Goal: Navigation & Orientation: Find specific page/section

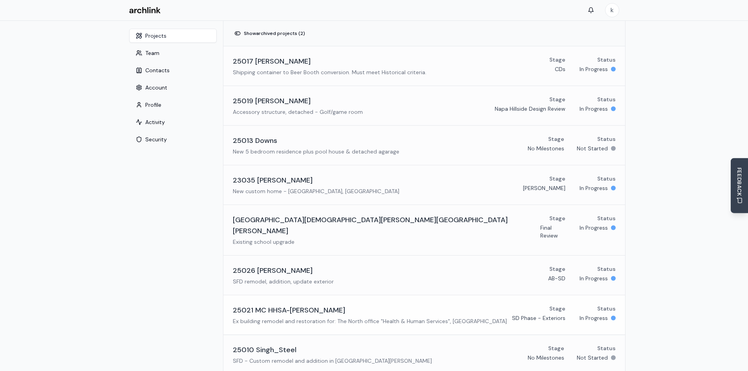
click at [382, 305] on div "25021 MC HHSA-[PERSON_NAME]" at bounding box center [370, 310] width 274 height 11
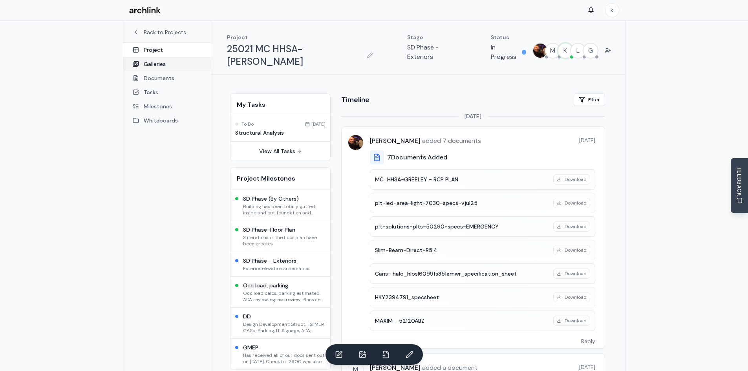
click at [159, 62] on link "Galleries" at bounding box center [167, 64] width 88 height 14
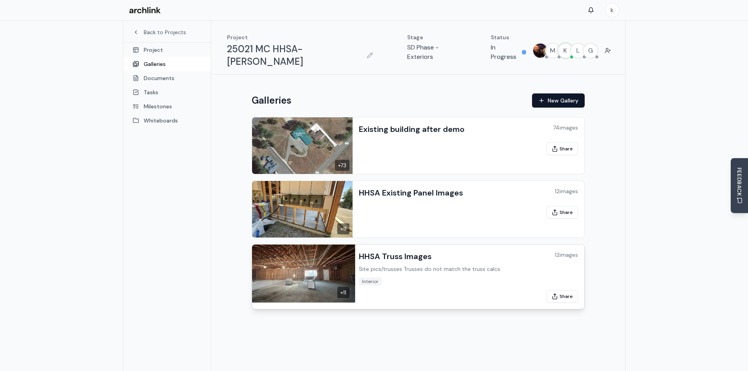
click at [282, 247] on img at bounding box center [302, 272] width 106 height 59
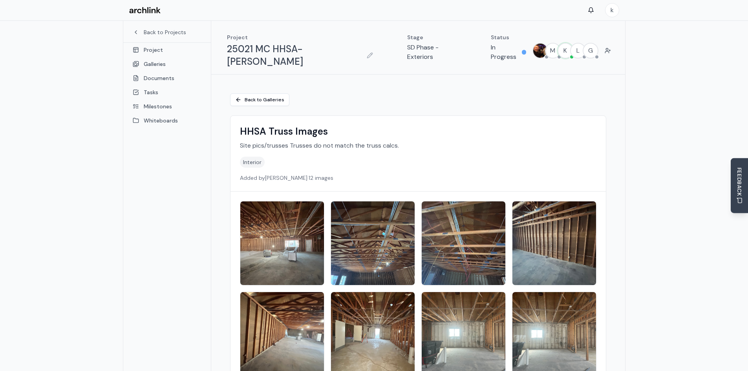
click at [285, 222] on img at bounding box center [282, 243] width 88 height 88
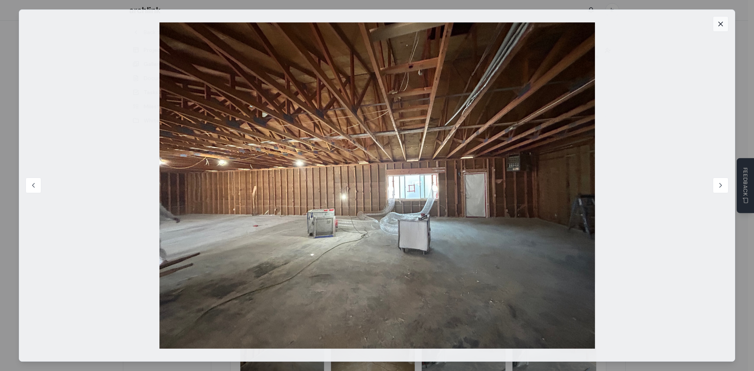
click at [722, 24] on icon at bounding box center [720, 24] width 8 height 8
